Goal: Task Accomplishment & Management: Use online tool/utility

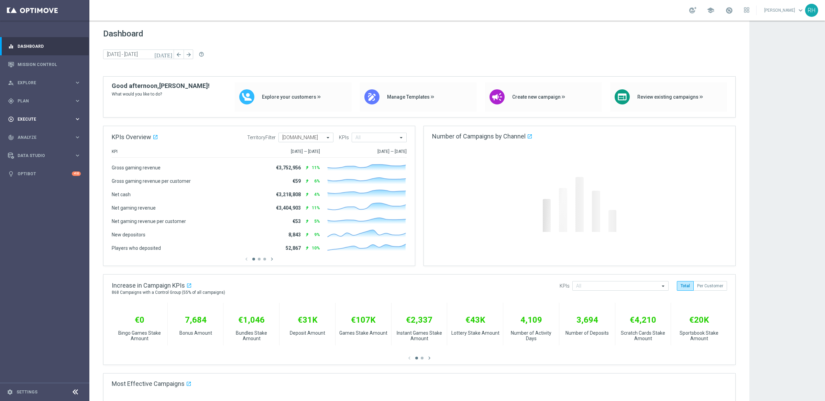
click at [37, 118] on span "Execute" at bounding box center [46, 119] width 57 height 4
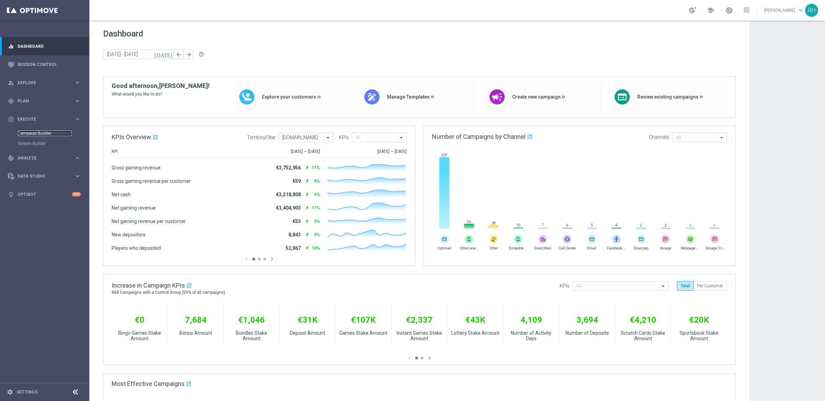
click at [35, 134] on link "Campaign Builder" at bounding box center [45, 133] width 54 height 5
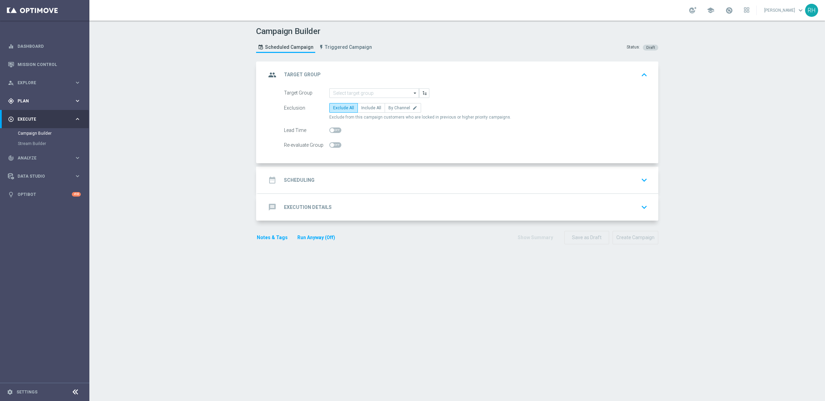
click at [30, 95] on div "gps_fixed Plan keyboard_arrow_right" at bounding box center [44, 101] width 89 height 18
click at [44, 137] on span "Templates" at bounding box center [42, 136] width 49 height 4
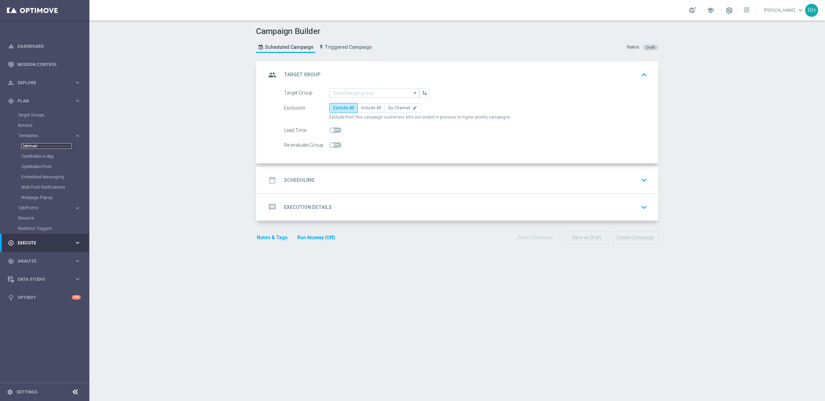
click at [33, 148] on link "Optimail" at bounding box center [46, 145] width 50 height 5
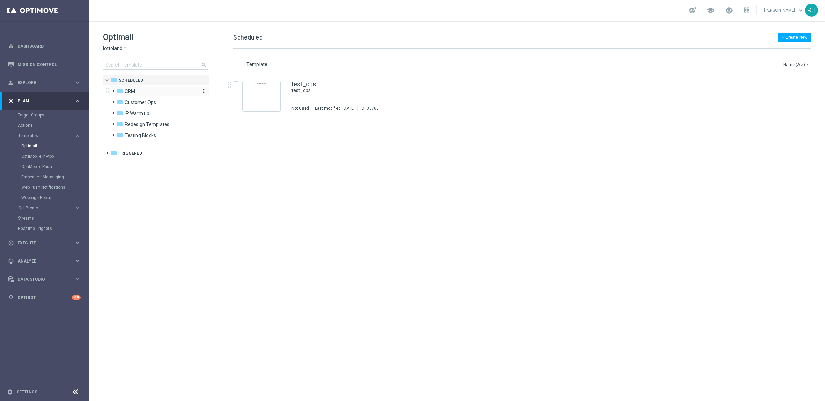
click at [135, 88] on div "folder CRM" at bounding box center [156, 92] width 79 height 8
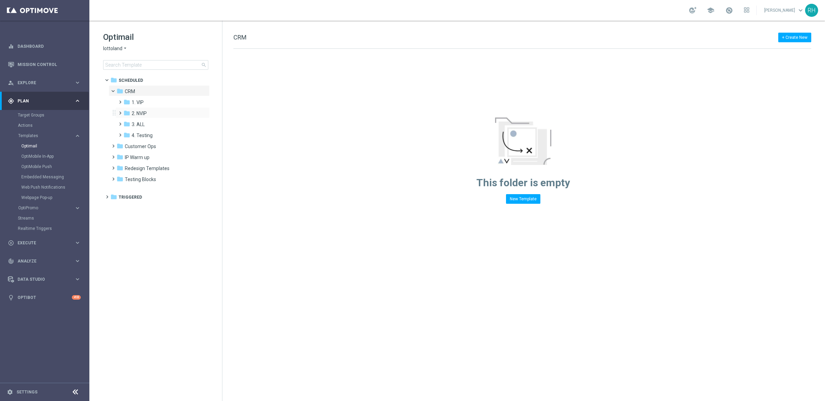
click at [141, 109] on div "folder 2. NVIP more_vert" at bounding box center [162, 112] width 94 height 11
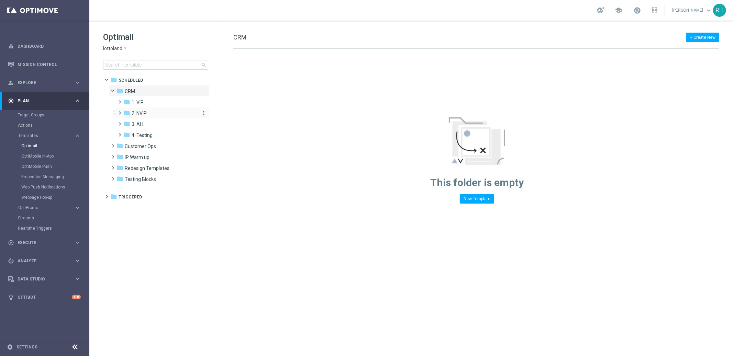
click at [144, 114] on span "2. NVIP" at bounding box center [139, 113] width 15 height 6
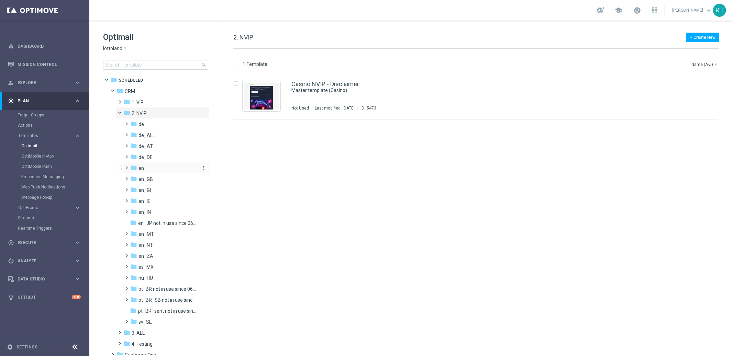
scroll to position [56, 0]
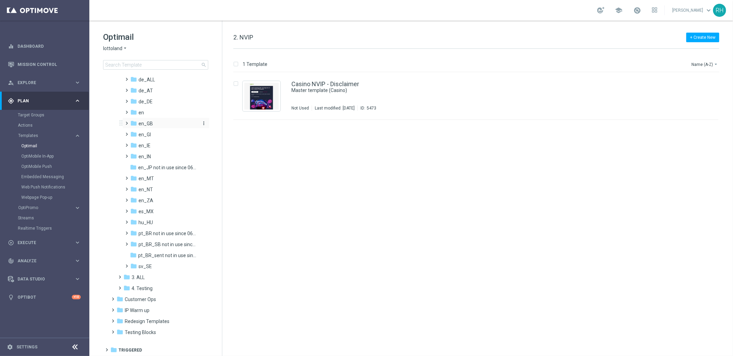
click at [141, 124] on span "en_GB" at bounding box center [146, 124] width 14 height 6
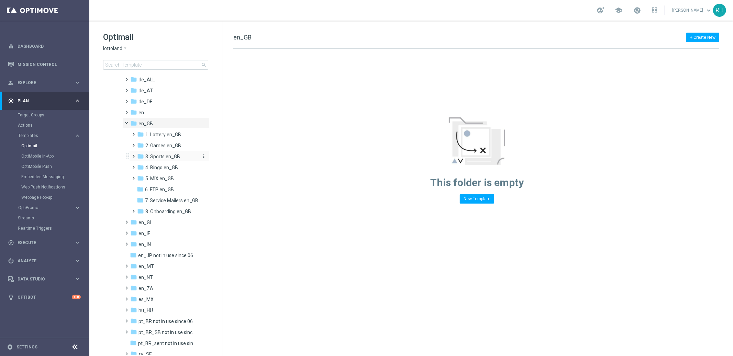
click at [150, 153] on div "folder 3. Sports en_GB" at bounding box center [168, 157] width 62 height 8
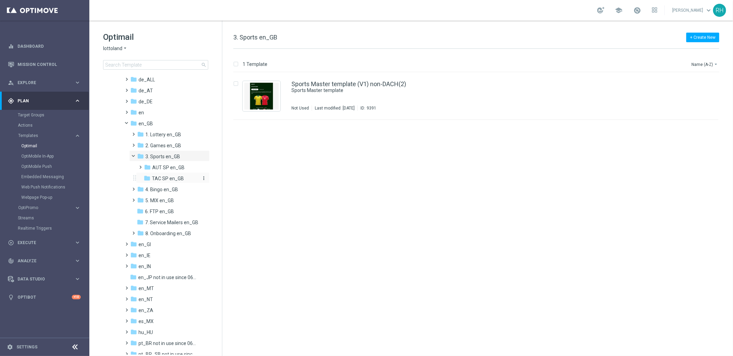
click at [163, 178] on span "TAC SP en_GB" at bounding box center [168, 179] width 32 height 6
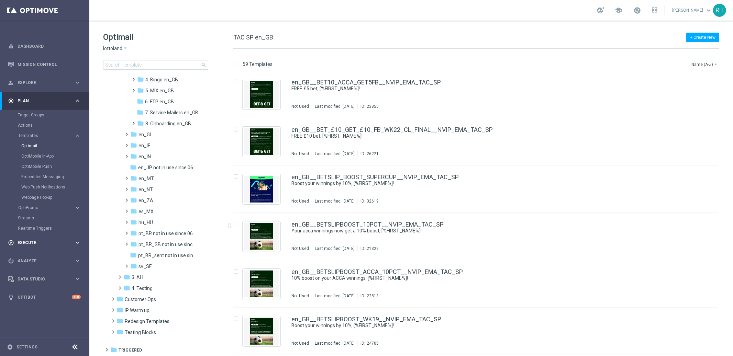
scroll to position [76, 0]
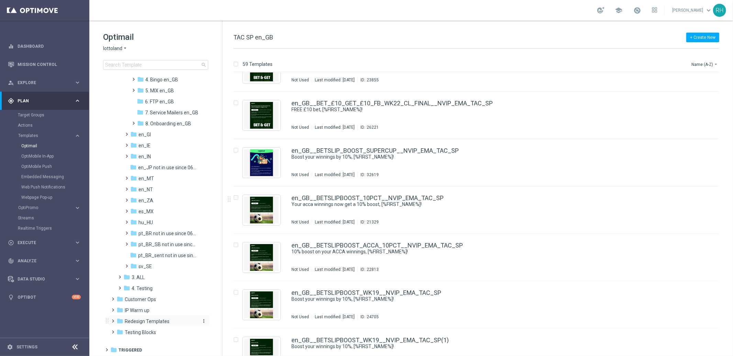
click at [162, 321] on span "Redesign Templates" at bounding box center [147, 322] width 45 height 6
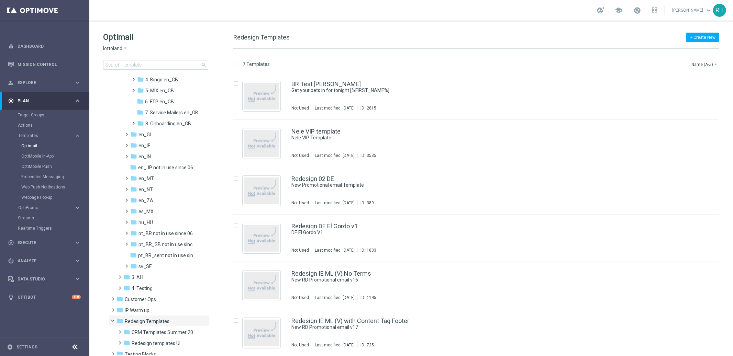
scroll to position [187, 0]
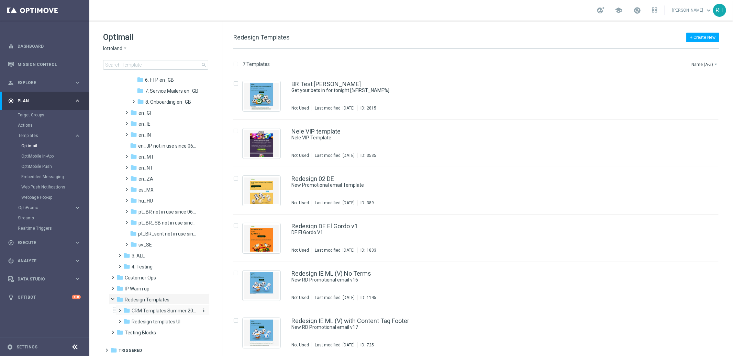
click at [166, 311] on span "CRM Templates Summer 2025" at bounding box center [164, 311] width 65 height 6
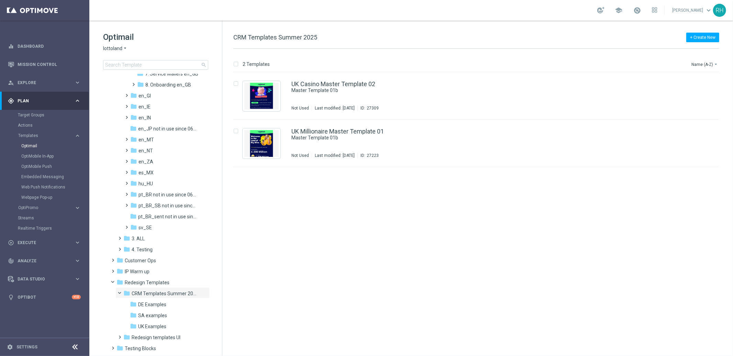
scroll to position [221, 0]
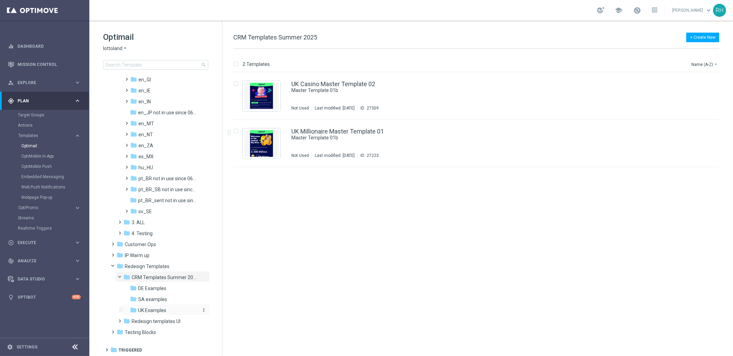
click at [175, 307] on div "folder UK Examples" at bounding box center [164, 311] width 68 height 8
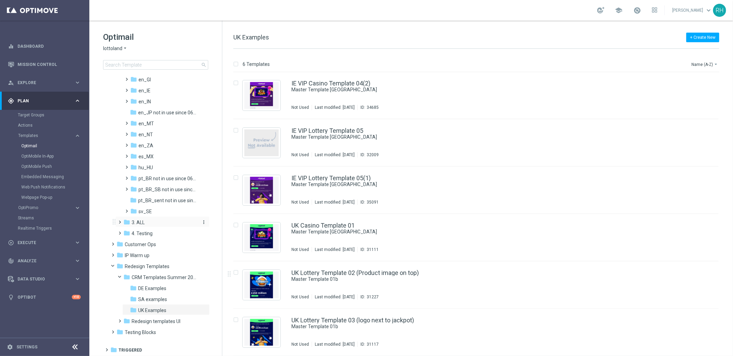
scroll to position [25, 0]
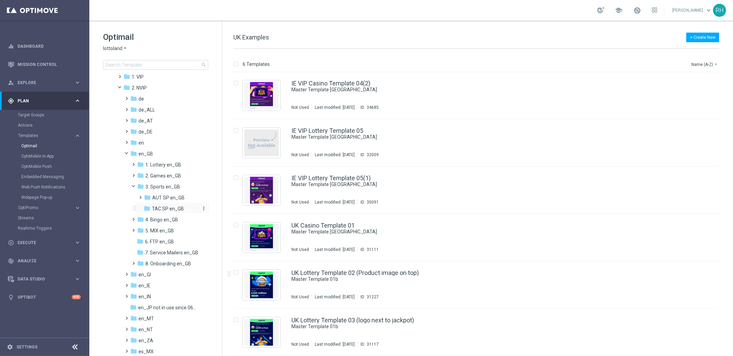
click at [181, 207] on span "TAC SP en_GB" at bounding box center [168, 209] width 32 height 6
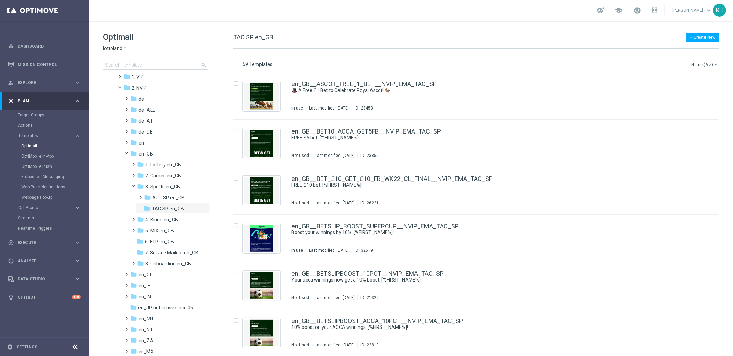
click at [267, 35] on span "TAC SP en_GB" at bounding box center [253, 37] width 40 height 7
copy div "TAC SP en_GB"
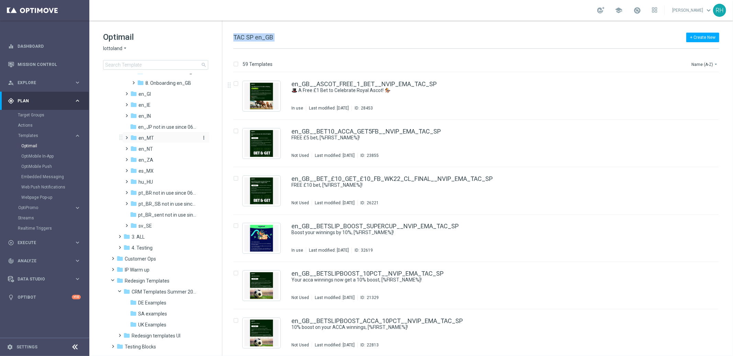
scroll to position [221, 0]
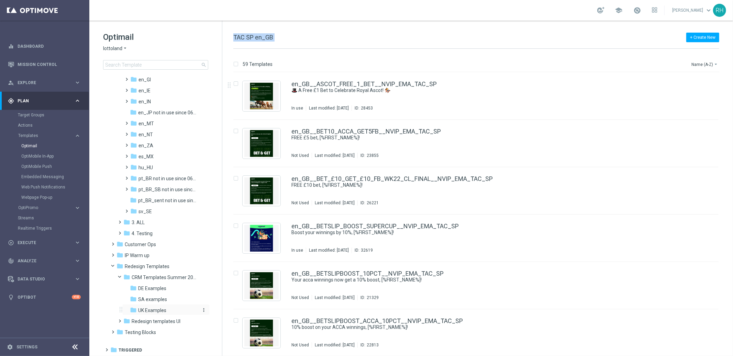
click at [157, 309] on span "UK Examples" at bounding box center [152, 311] width 28 height 6
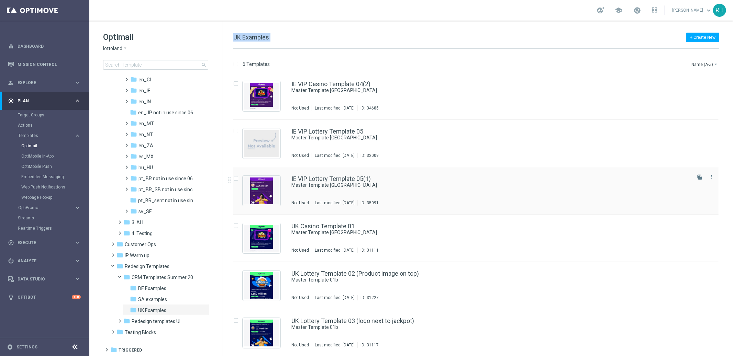
scroll to position [1, 0]
click at [702, 225] on button "file_copy" at bounding box center [699, 224] width 9 height 9
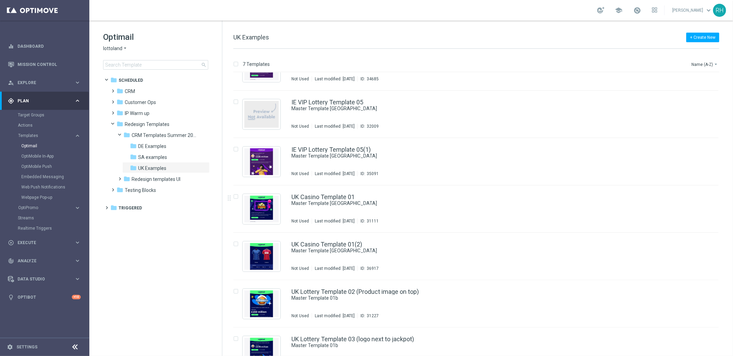
scroll to position [48, 0]
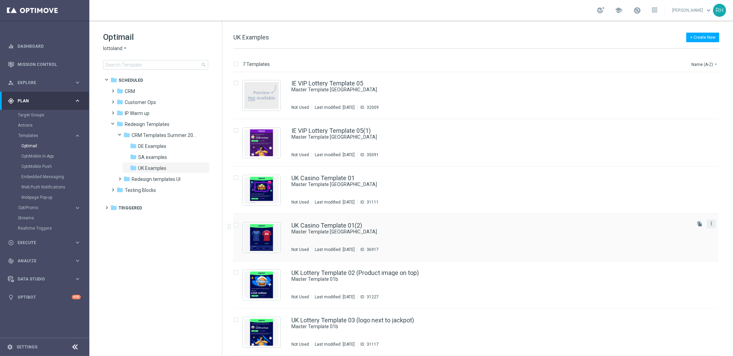
click at [709, 225] on icon "more_vert" at bounding box center [711, 223] width 5 height 5
click at [699, 229] on div "Move" at bounding box center [683, 231] width 42 height 5
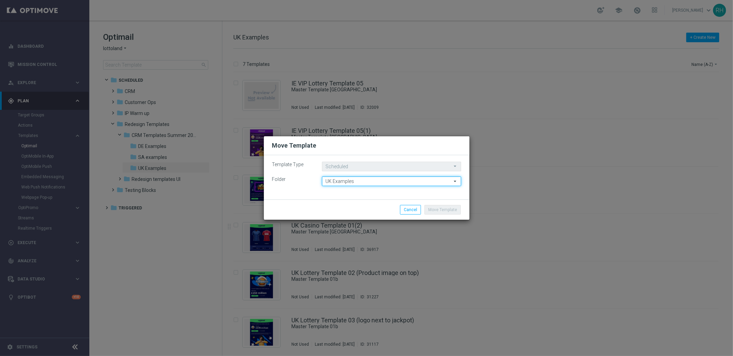
click at [386, 180] on input "UK Examples" at bounding box center [391, 182] width 139 height 10
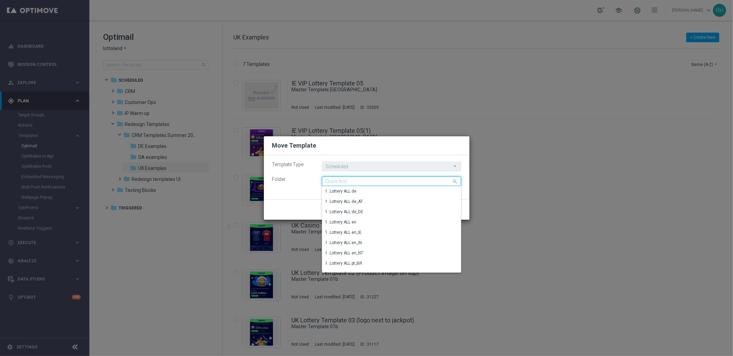
paste input "TAC SP en_GB"
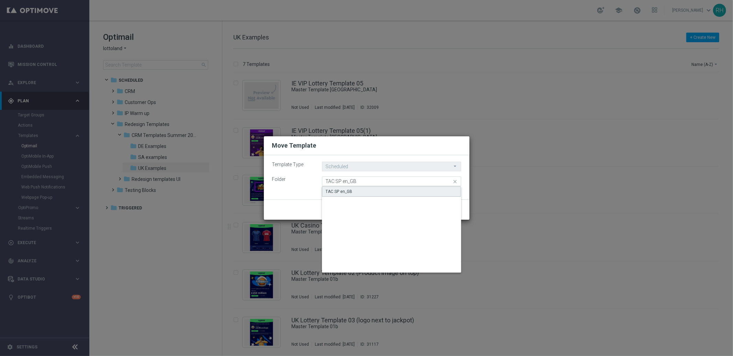
click at [376, 190] on div "TAC SP en_GB" at bounding box center [391, 192] width 139 height 10
type input "TAC SP en_GB"
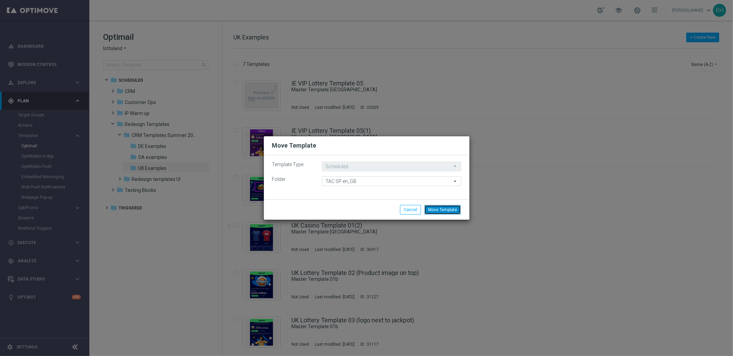
click at [444, 212] on button "Move Template" at bounding box center [443, 210] width 36 height 10
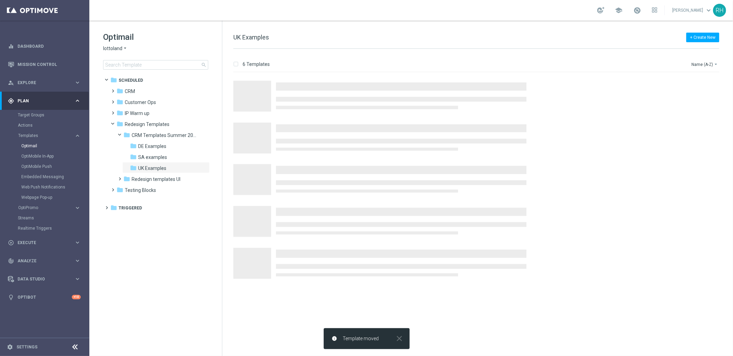
scroll to position [0, 0]
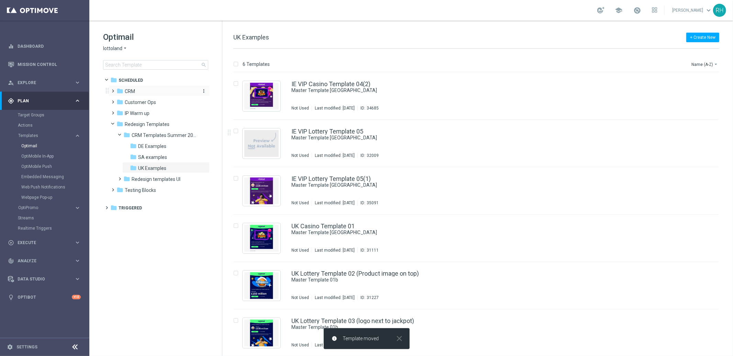
click at [126, 95] on div "folder CRM" at bounding box center [156, 92] width 79 height 8
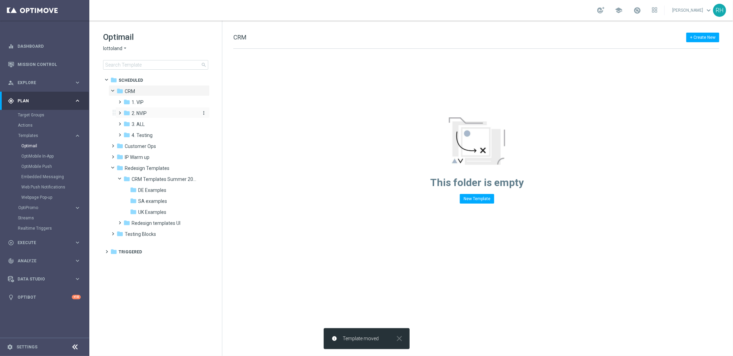
click at [130, 110] on icon "folder" at bounding box center [126, 113] width 7 height 7
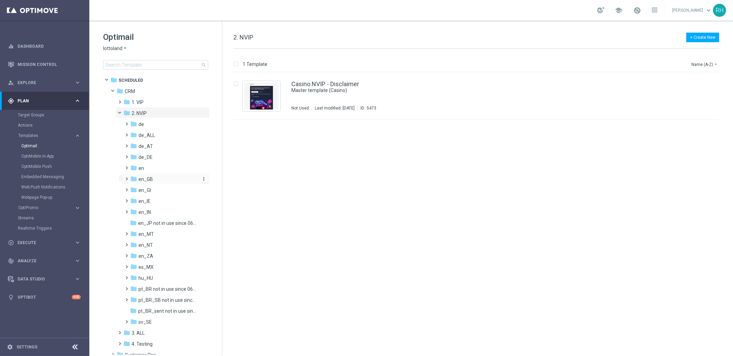
click at [140, 177] on span "en_GB" at bounding box center [146, 179] width 14 height 6
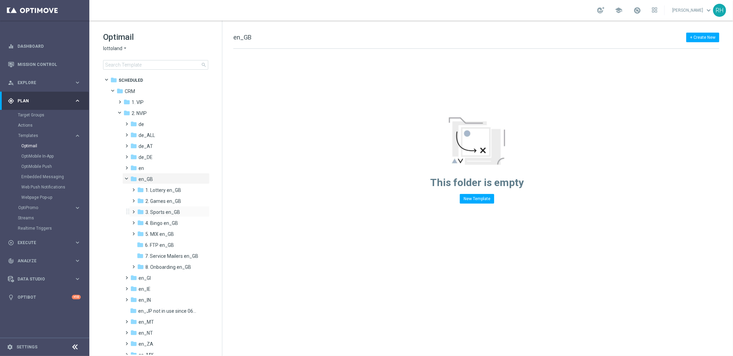
click at [147, 208] on div "folder 3. Sports en_GB more_vert" at bounding box center [169, 211] width 80 height 11
click at [148, 213] on span "3. Sports en_GB" at bounding box center [162, 212] width 35 height 6
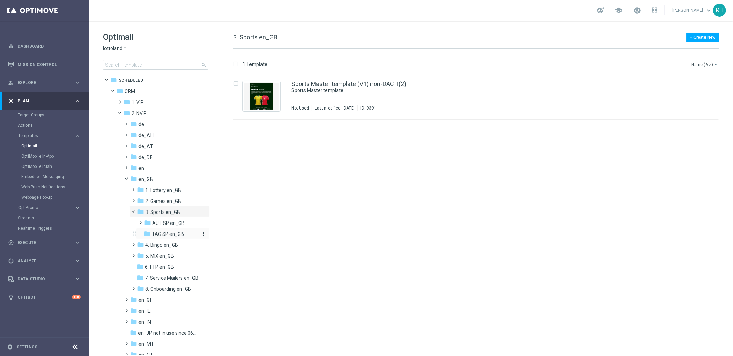
click at [170, 234] on span "TAC SP en_GB" at bounding box center [168, 234] width 32 height 6
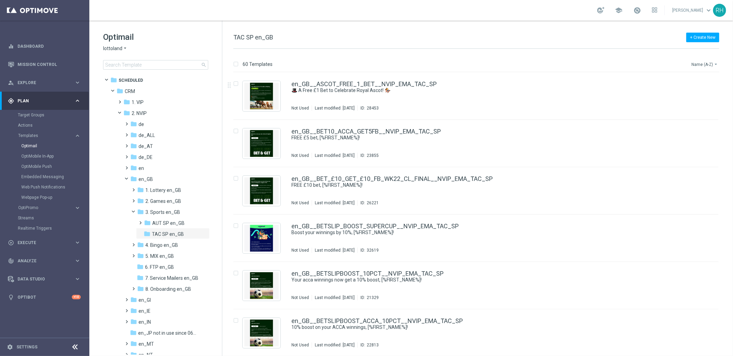
click at [704, 63] on button "Name (A-Z) arrow_drop_down" at bounding box center [705, 64] width 29 height 8
click at [694, 91] on div "Date Modified (Newest)" at bounding box center [691, 95] width 55 height 10
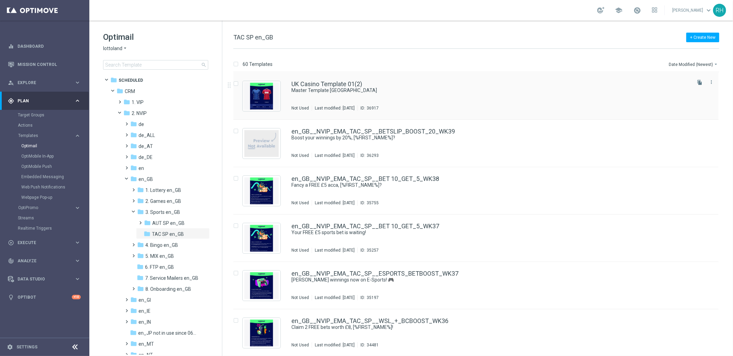
click at [610, 98] on div "UK Casino Template 01(2) Master Template [GEOGRAPHIC_DATA] Not Used Last modifi…" at bounding box center [490, 96] width 398 height 30
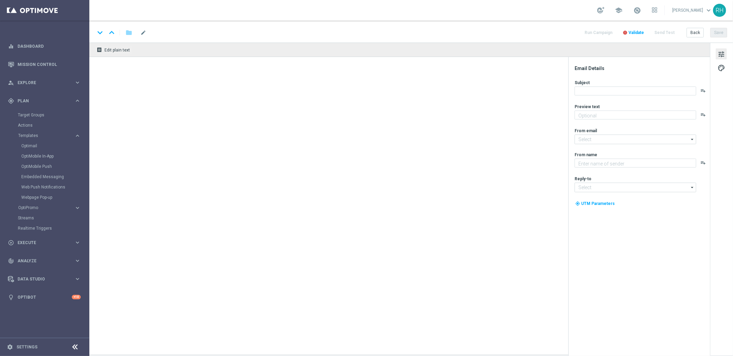
type textarea "preview text"
type input "[EMAIL_ADDRESS][DOMAIN_NAME]"
type textarea "Lottoland"
type input "[EMAIL_ADDRESS][DOMAIN_NAME]"
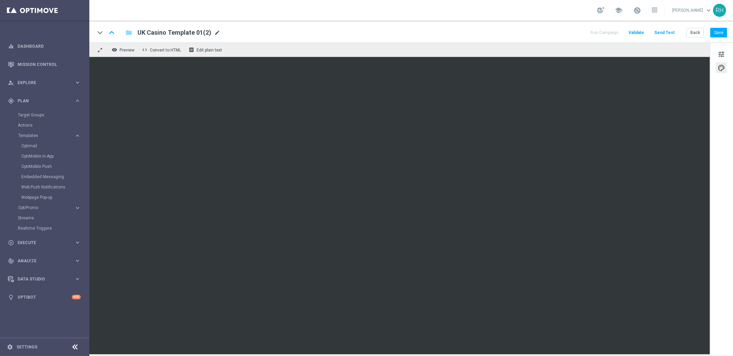
click at [217, 31] on span "mode_edit" at bounding box center [217, 33] width 6 height 6
click at [217, 31] on input "UK Casino Template 01(2)" at bounding box center [222, 32] width 170 height 9
paste input "en_GB__LIVE_ODDS_TEST__ALL_EMA_TAC_SP"
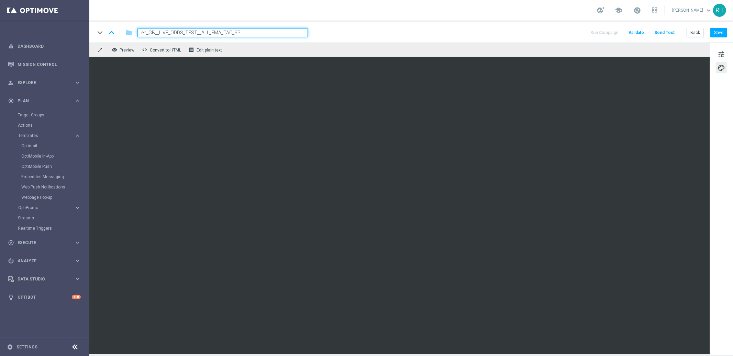
type input "en_GB__LIVE_ODDS_TEST__ALL_EMA_TAC_SP"
click at [448, 32] on div "keyboard_arrow_down keyboard_arrow_up folder en_GB__LIVE_ODDS_TEST__ALL_EMA_TAC…" at bounding box center [411, 32] width 632 height 9
click at [727, 33] on button "Save" at bounding box center [718, 33] width 17 height 10
click at [716, 29] on button "Save" at bounding box center [718, 33] width 17 height 10
click at [512, 29] on div "keyboard_arrow_down keyboard_arrow_up folder en_GB__LIVE_ODDS_TEST__ALL_EMA_TAC…" at bounding box center [411, 32] width 632 height 9
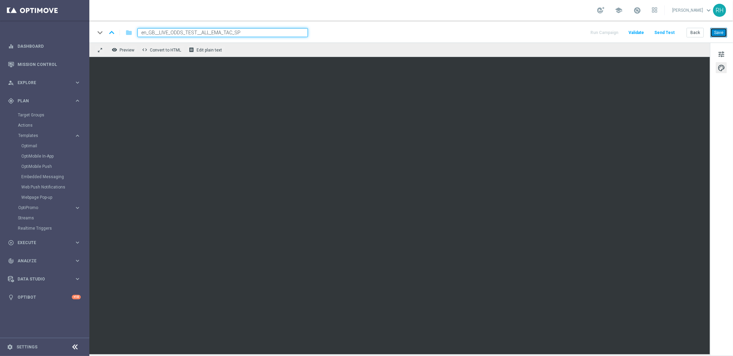
click at [724, 36] on button "Save" at bounding box center [718, 33] width 17 height 10
click at [728, 34] on div "keyboard_arrow_down keyboard_arrow_up folder en_GB__LIVE_ODDS_TEST__ALL_EMA_TAC…" at bounding box center [411, 32] width 644 height 22
click at [720, 31] on button "Save" at bounding box center [718, 33] width 17 height 10
click at [538, 16] on div "school [PERSON_NAME] keyboard_arrow_down RH" at bounding box center [411, 10] width 644 height 21
